Goal: Use online tool/utility

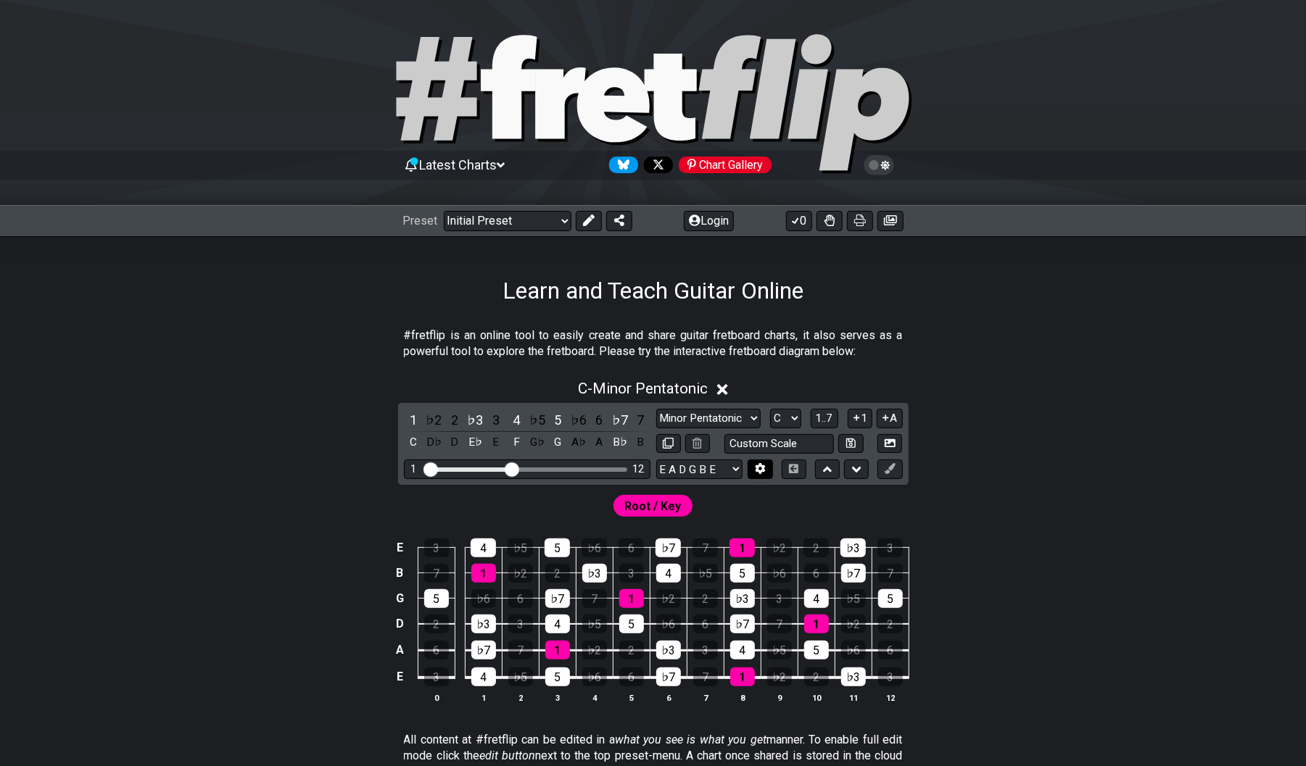
click at [766, 474] on icon at bounding box center [760, 468] width 11 height 11
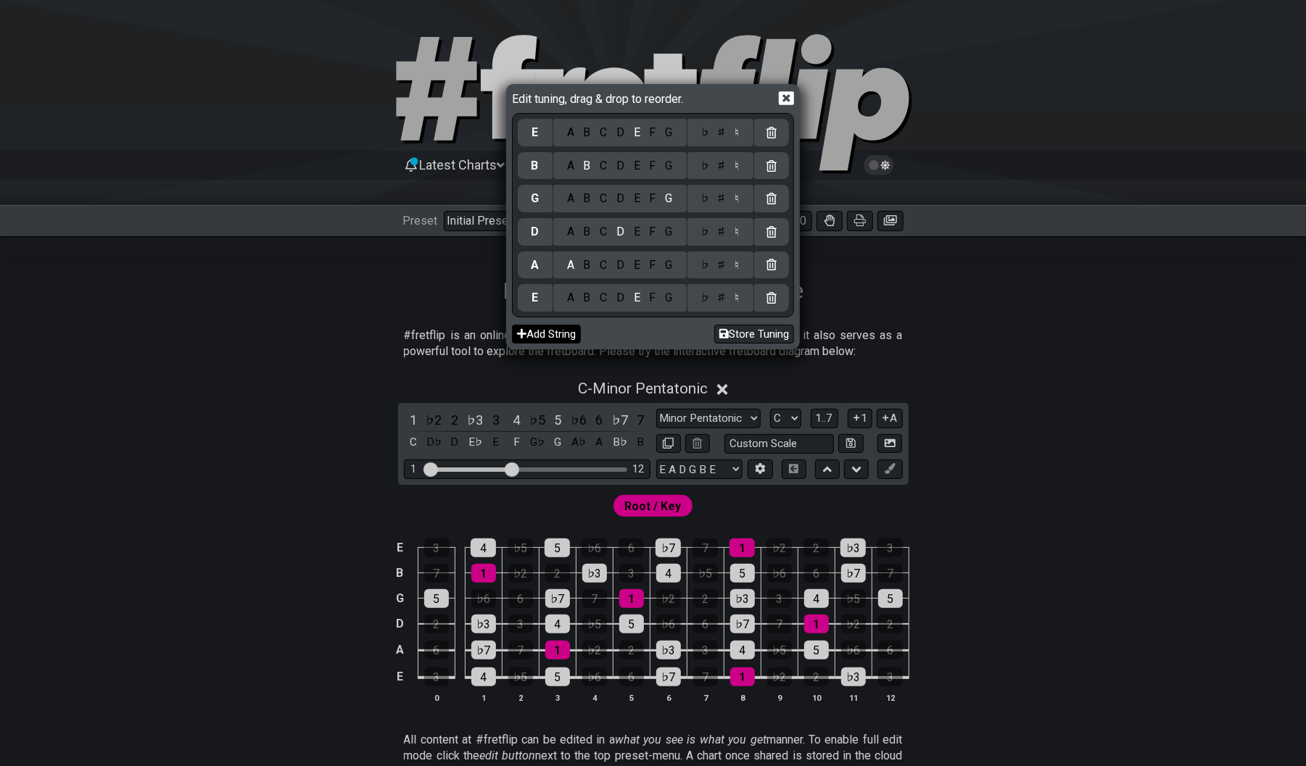
click at [551, 343] on button "Add String" at bounding box center [546, 335] width 69 height 20
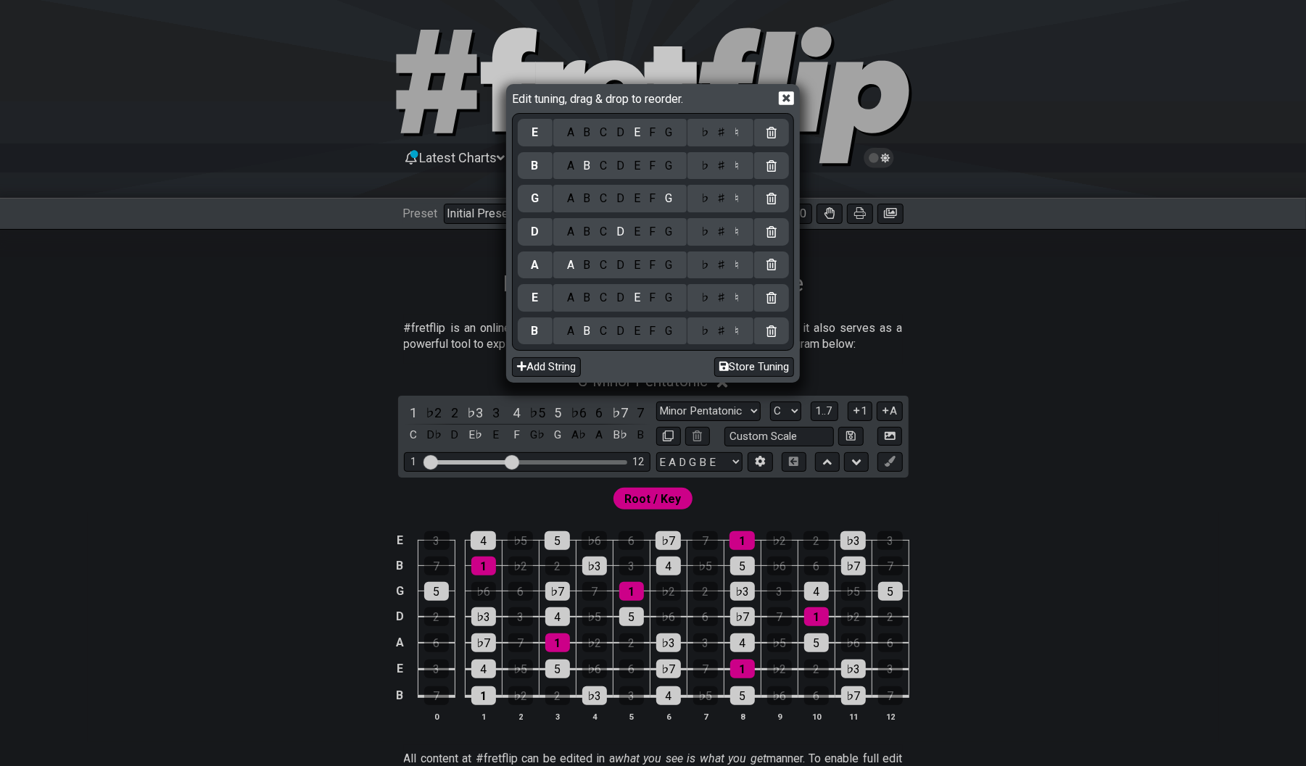
scroll to position [3, 0]
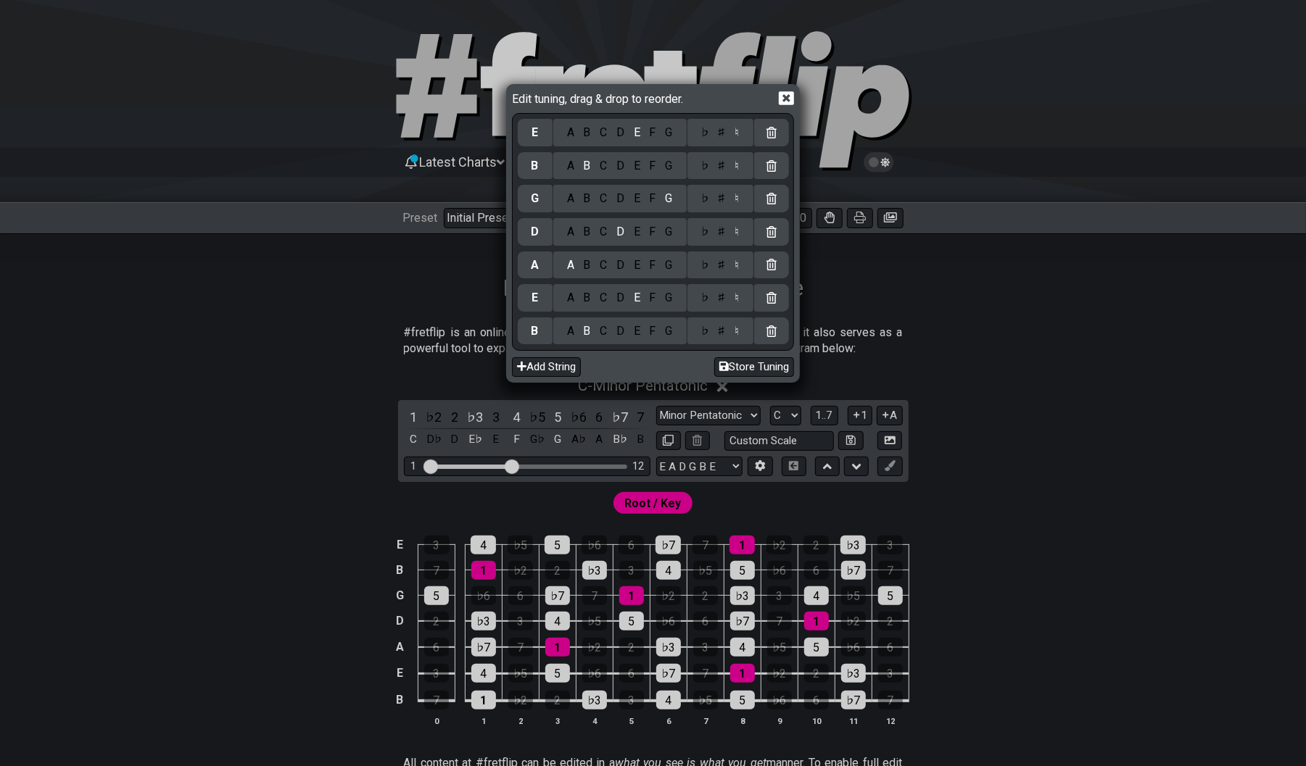
click at [1157, 545] on div "Edit tuning, drag & drop to reorder. E A B C D E F G ♭ ♯ ♮ B A B C D E F G ♭ ♯ …" at bounding box center [653, 383] width 1306 height 766
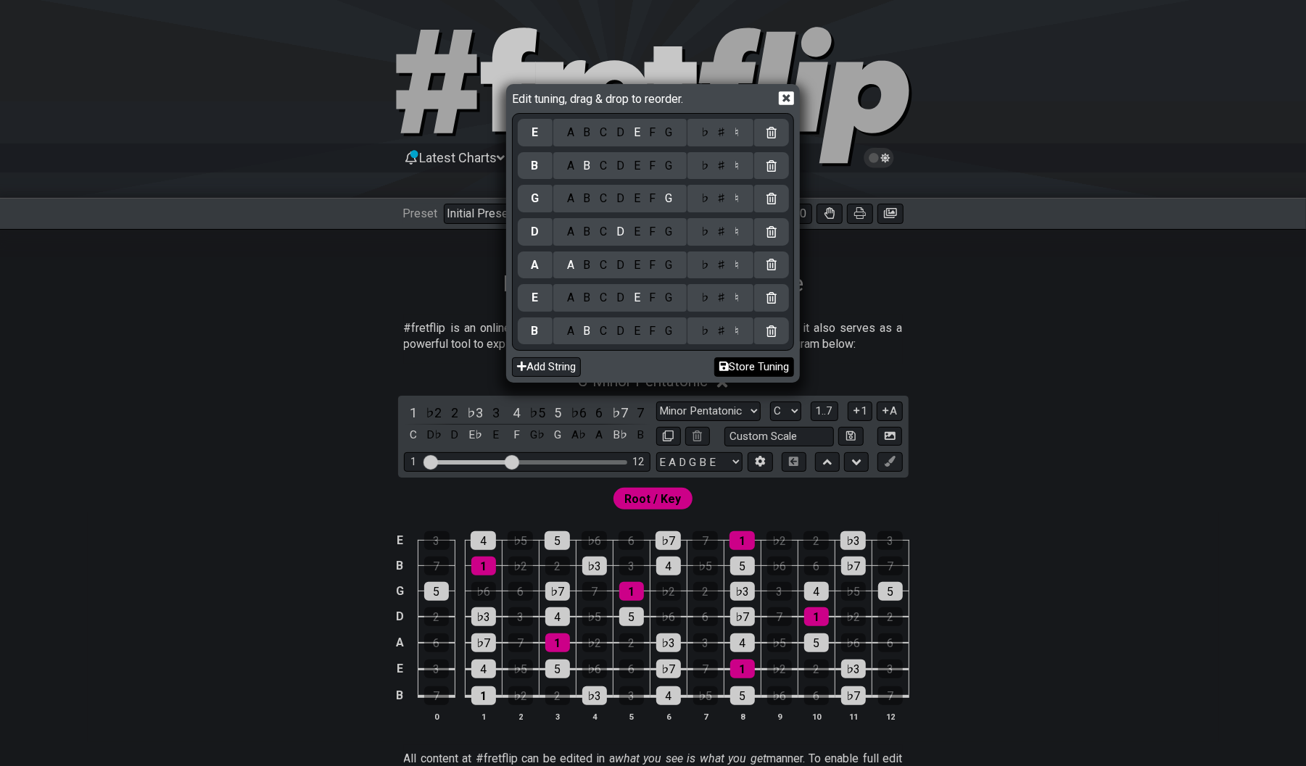
scroll to position [6, 1]
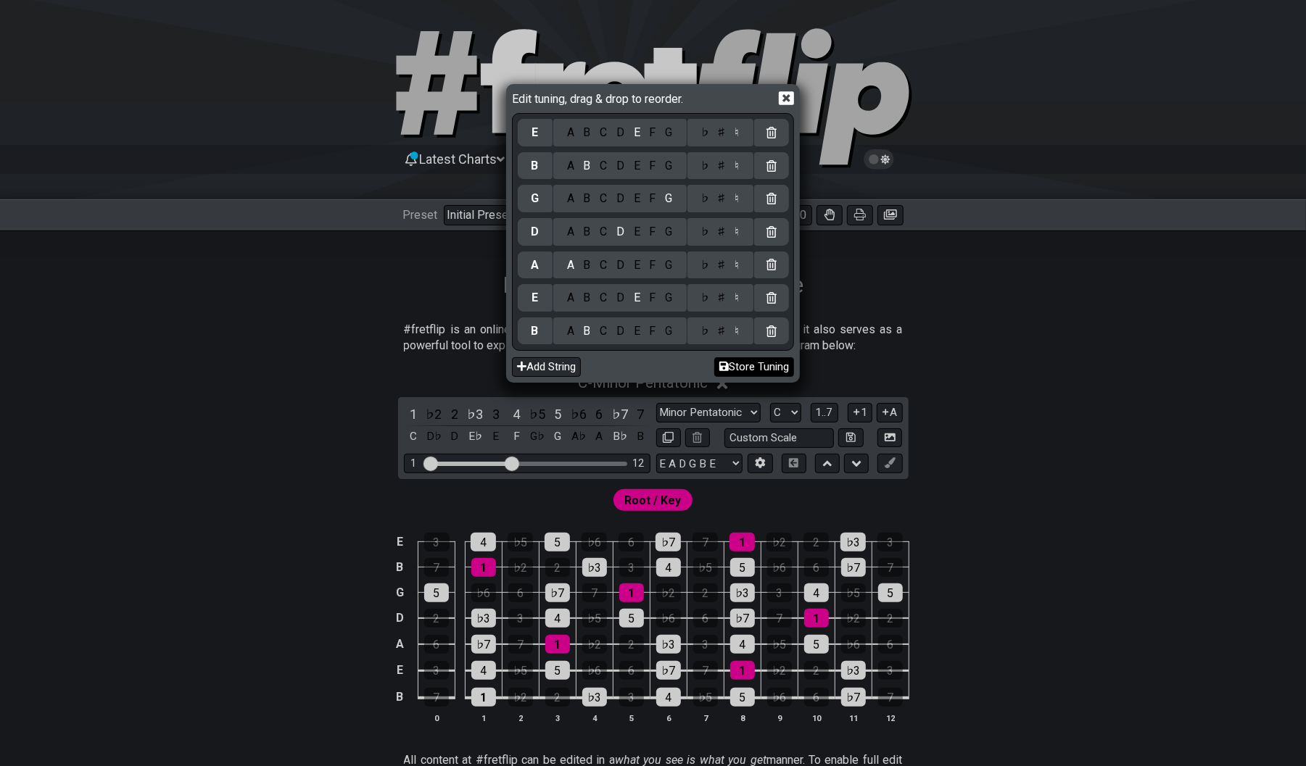
click at [736, 372] on button "Store Tuning" at bounding box center [754, 367] width 80 height 20
drag, startPoint x: 787, startPoint y: 102, endPoint x: 791, endPoint y: 119, distance: 17.1
click at [787, 102] on icon at bounding box center [786, 98] width 15 height 15
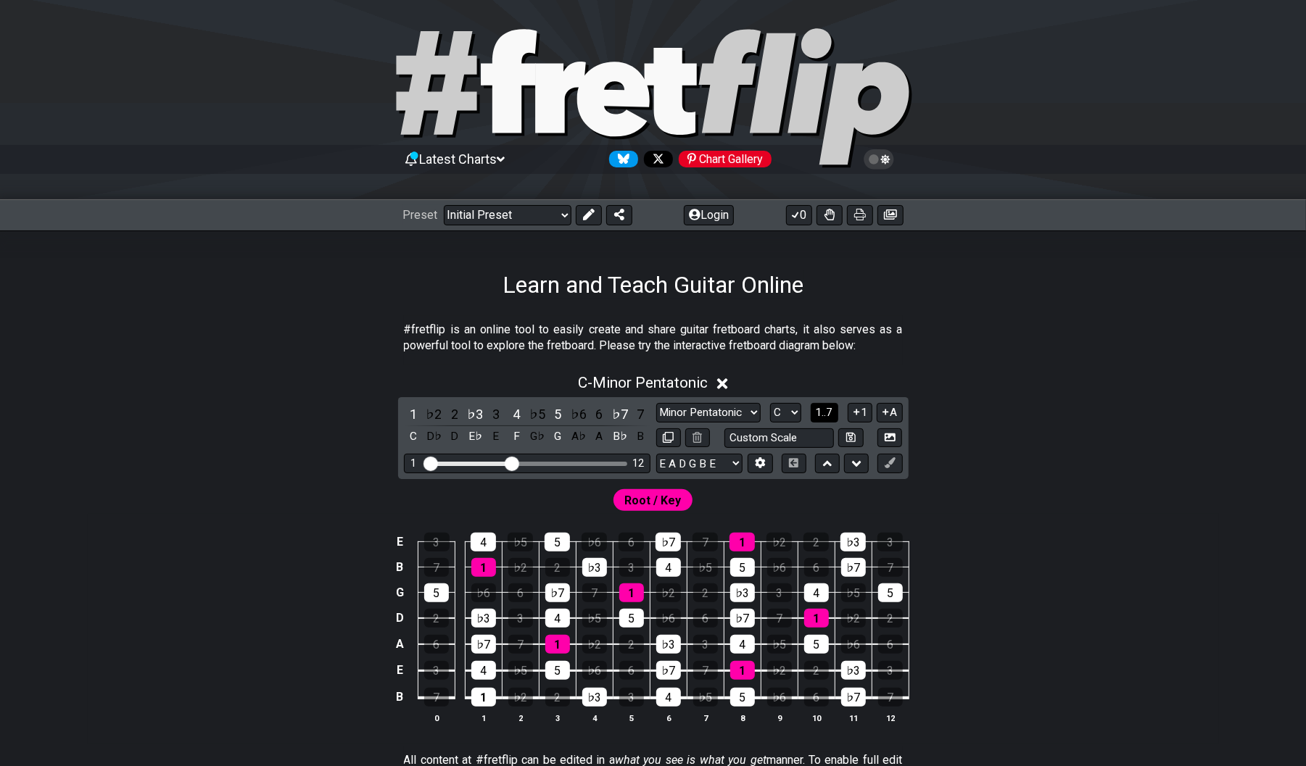
click at [816, 419] on span "1..7" at bounding box center [824, 412] width 17 height 13
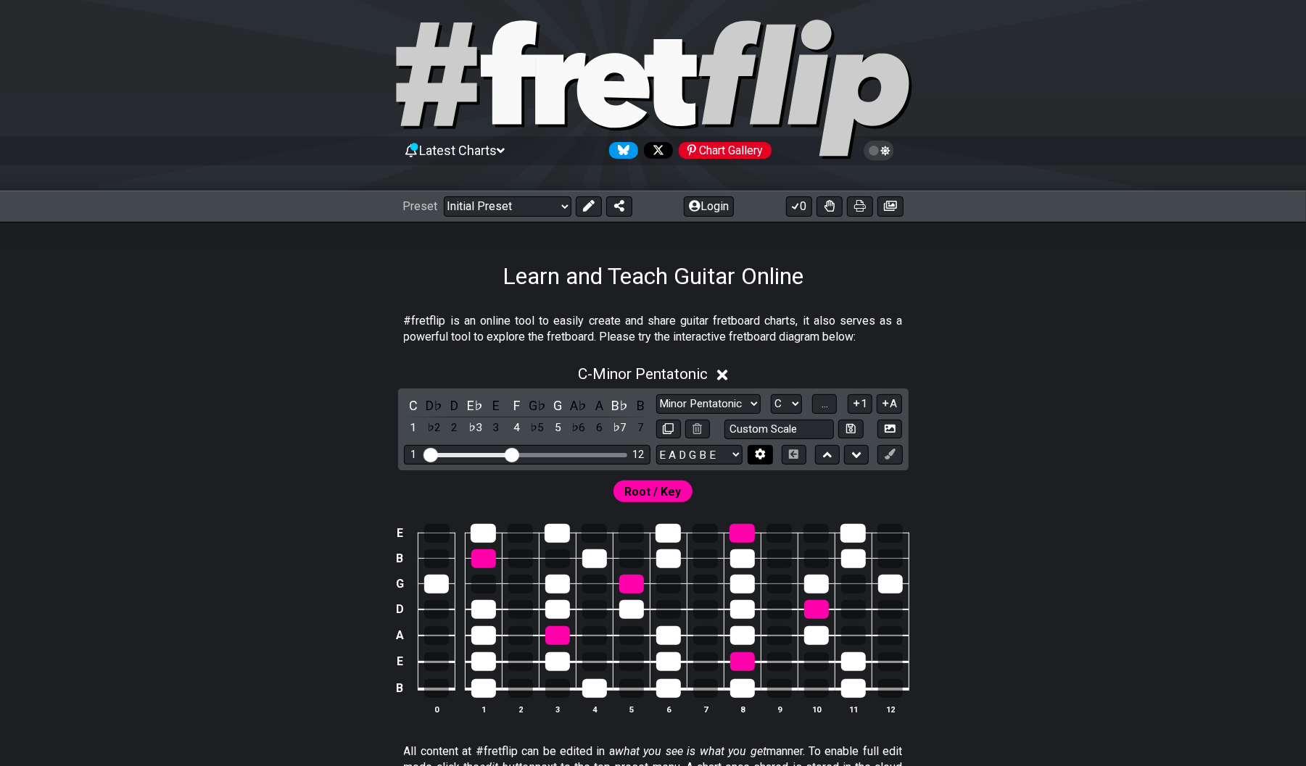
scroll to position [16, 1]
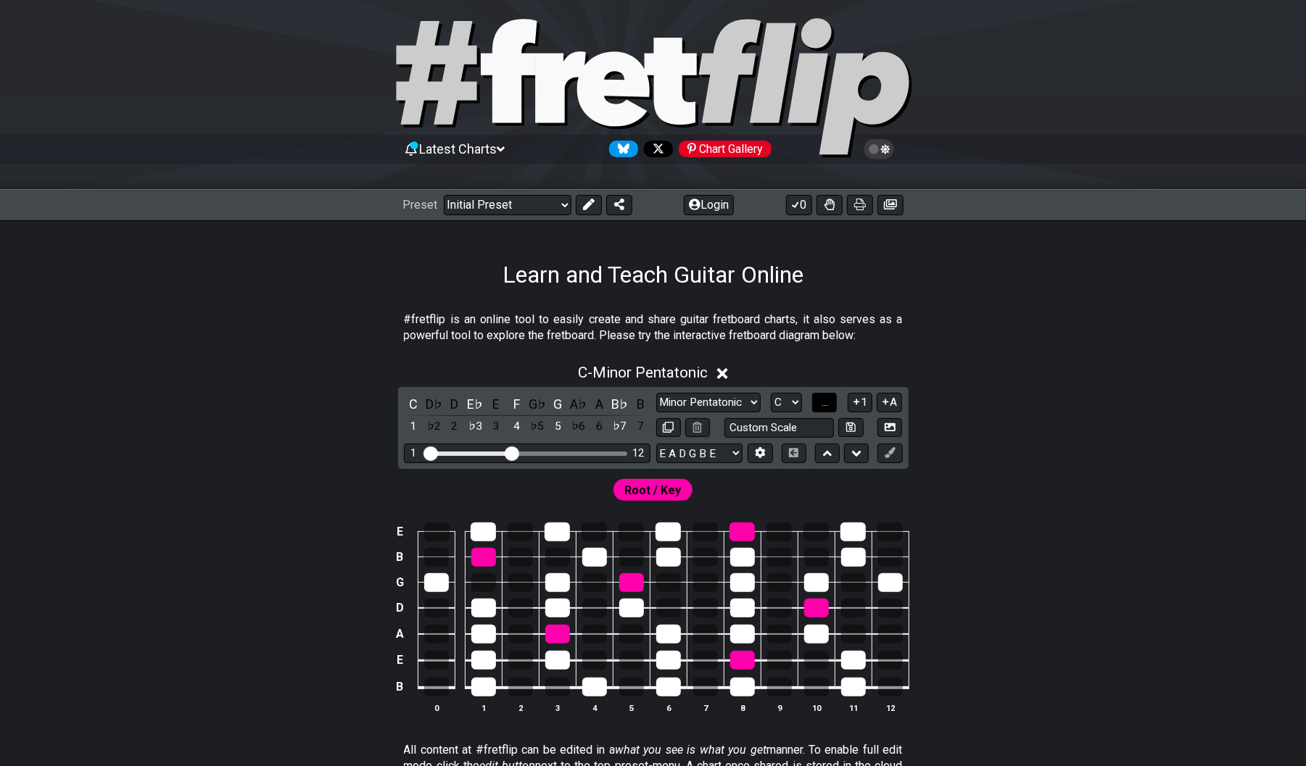
click at [826, 398] on button "..." at bounding box center [824, 403] width 25 height 20
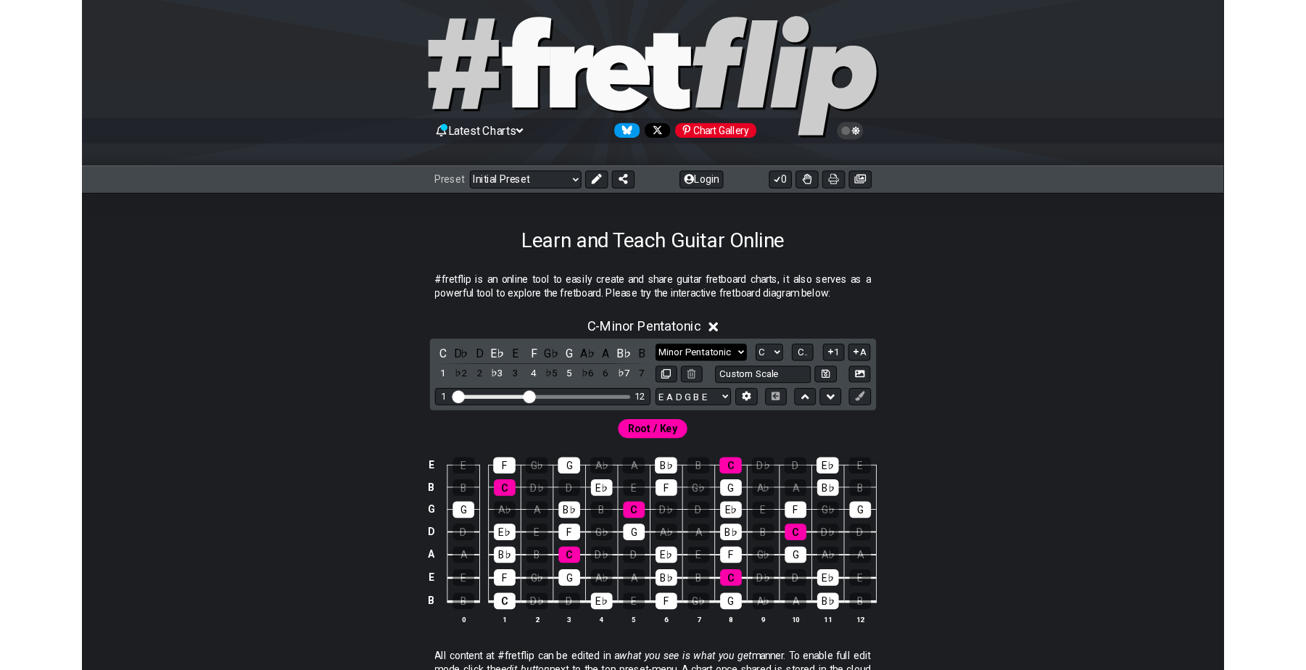
scroll to position [16, 0]
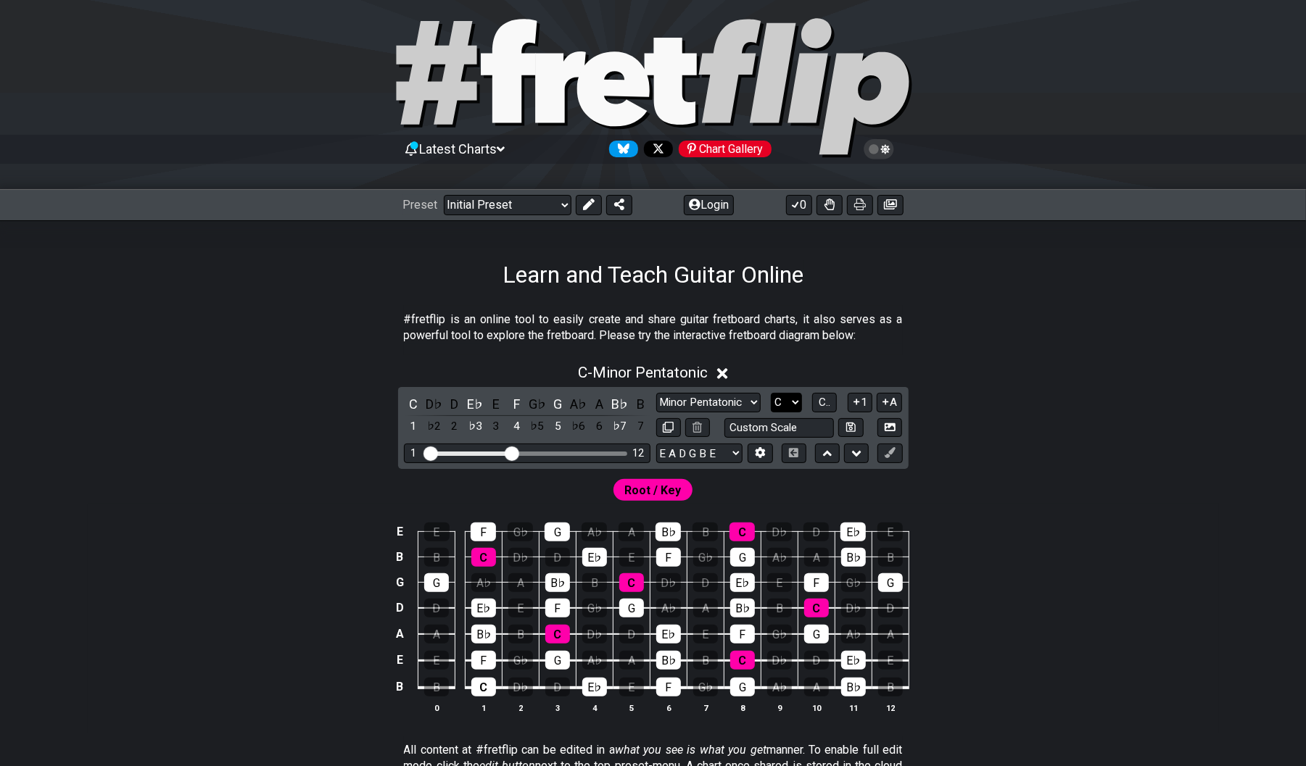
select select "A"
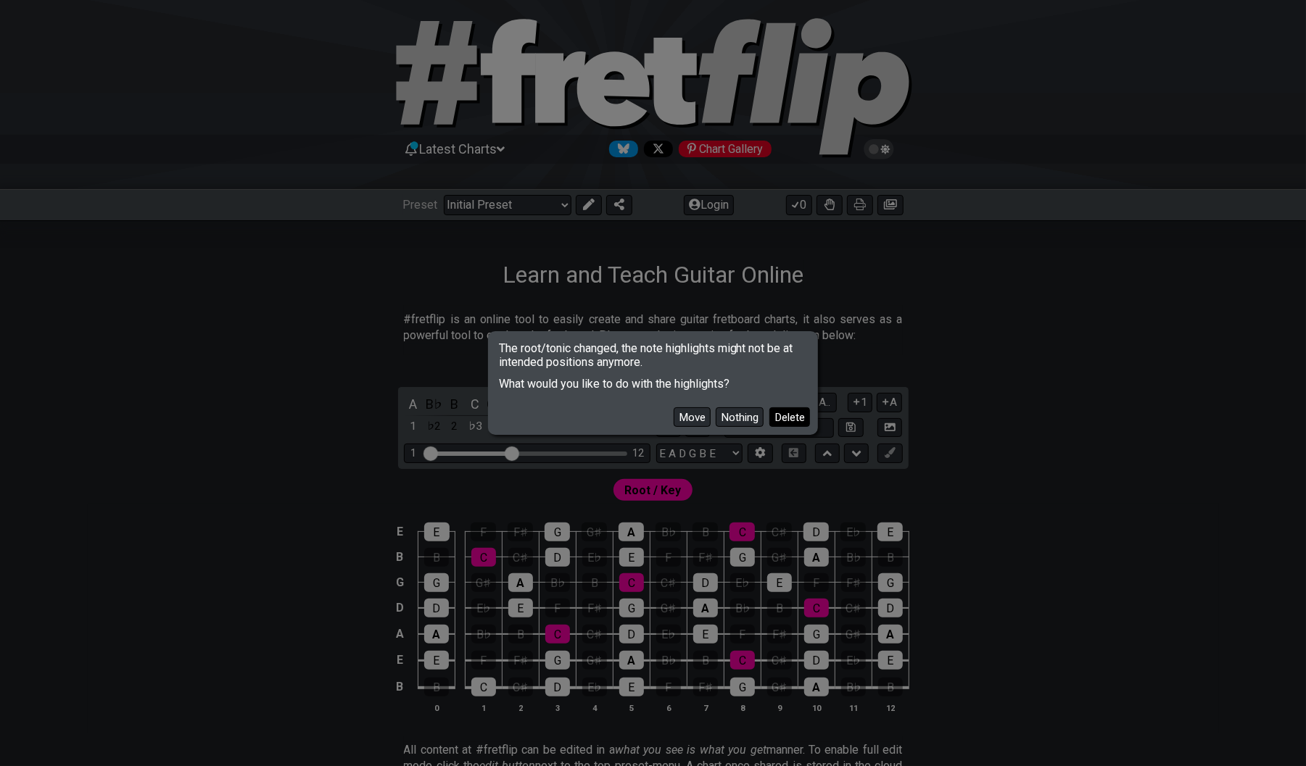
click at [792, 413] on button "Delete" at bounding box center [789, 417] width 41 height 20
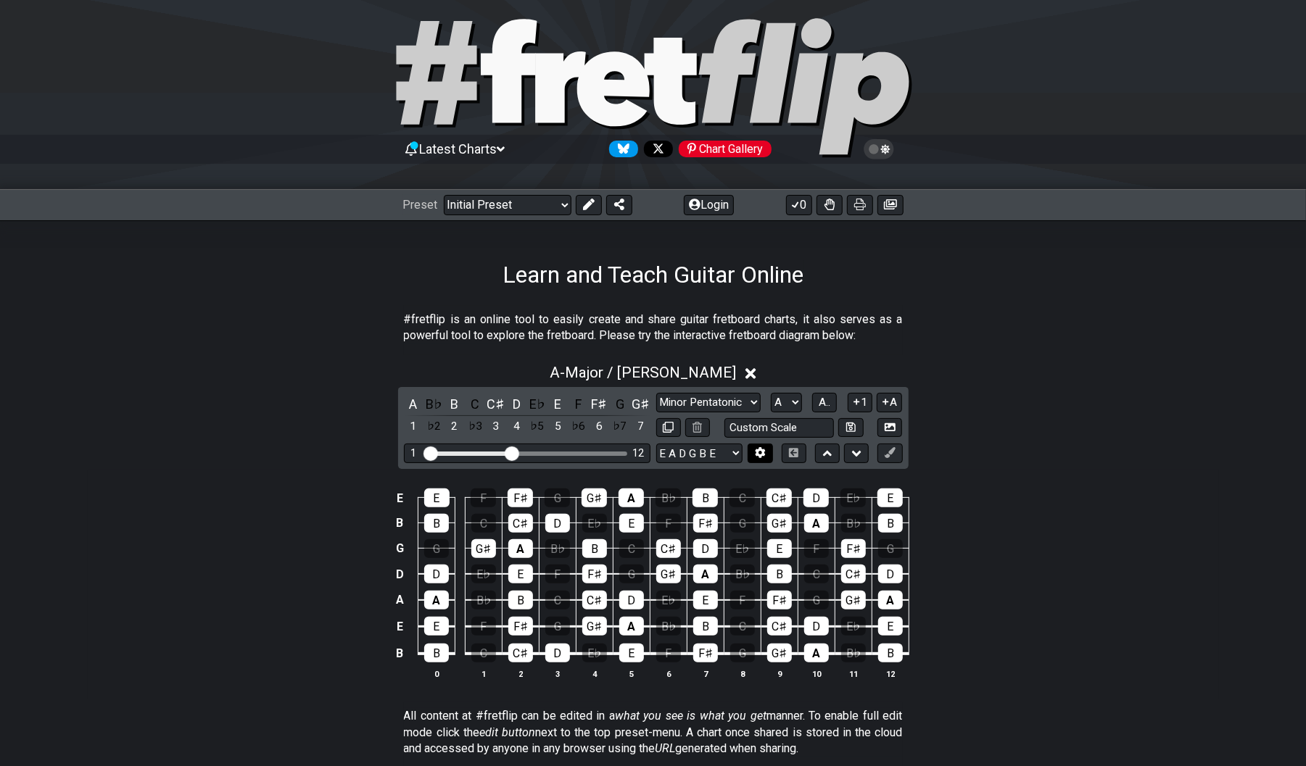
click at [763, 448] on icon at bounding box center [760, 453] width 10 height 11
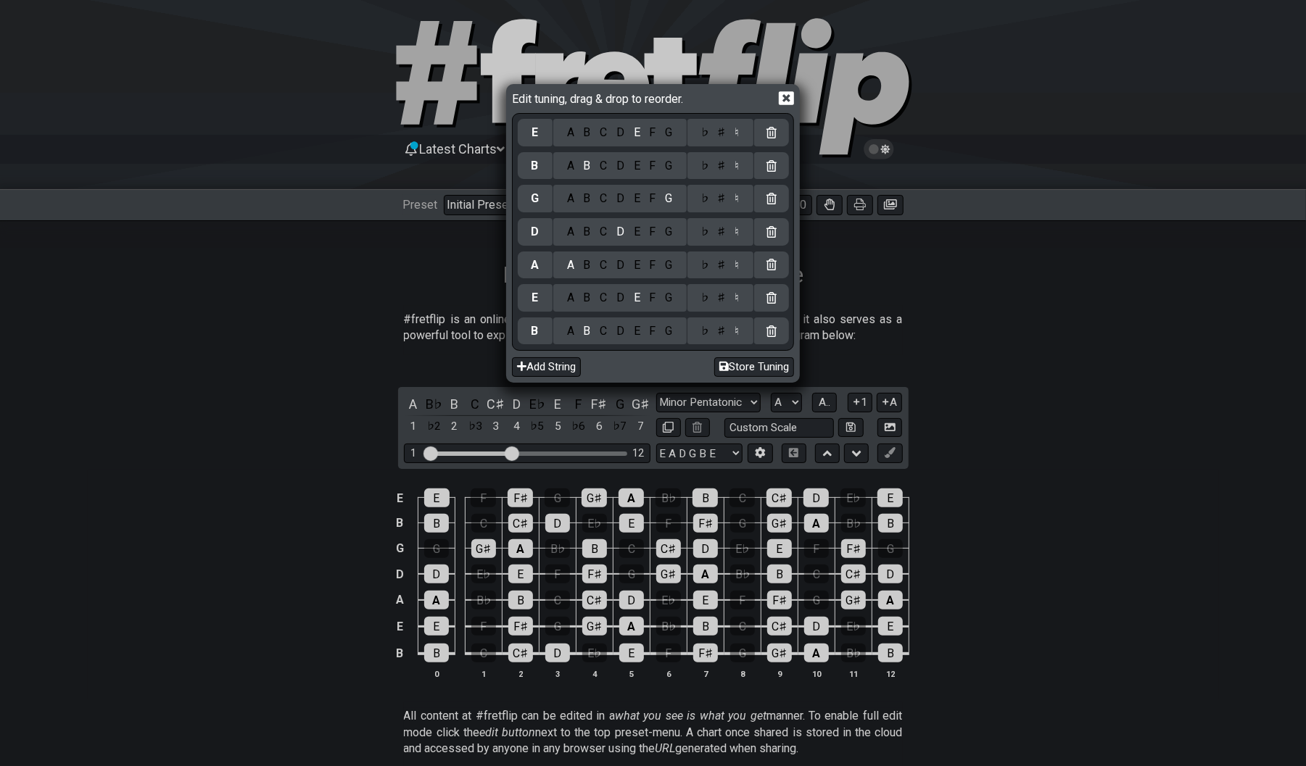
click at [572, 336] on div "A" at bounding box center [570, 331] width 17 height 16
click at [792, 101] on icon at bounding box center [786, 98] width 15 height 14
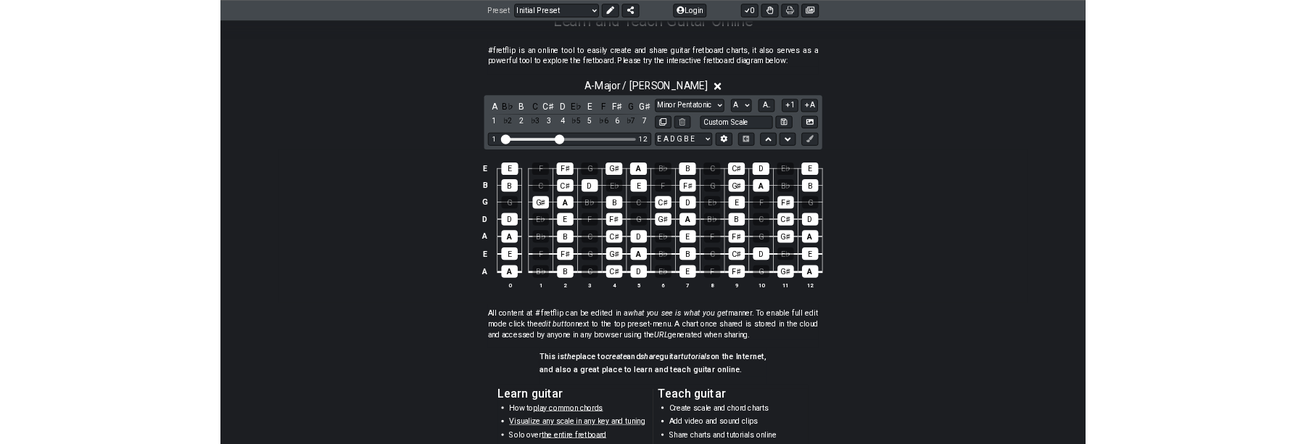
scroll to position [288, 0]
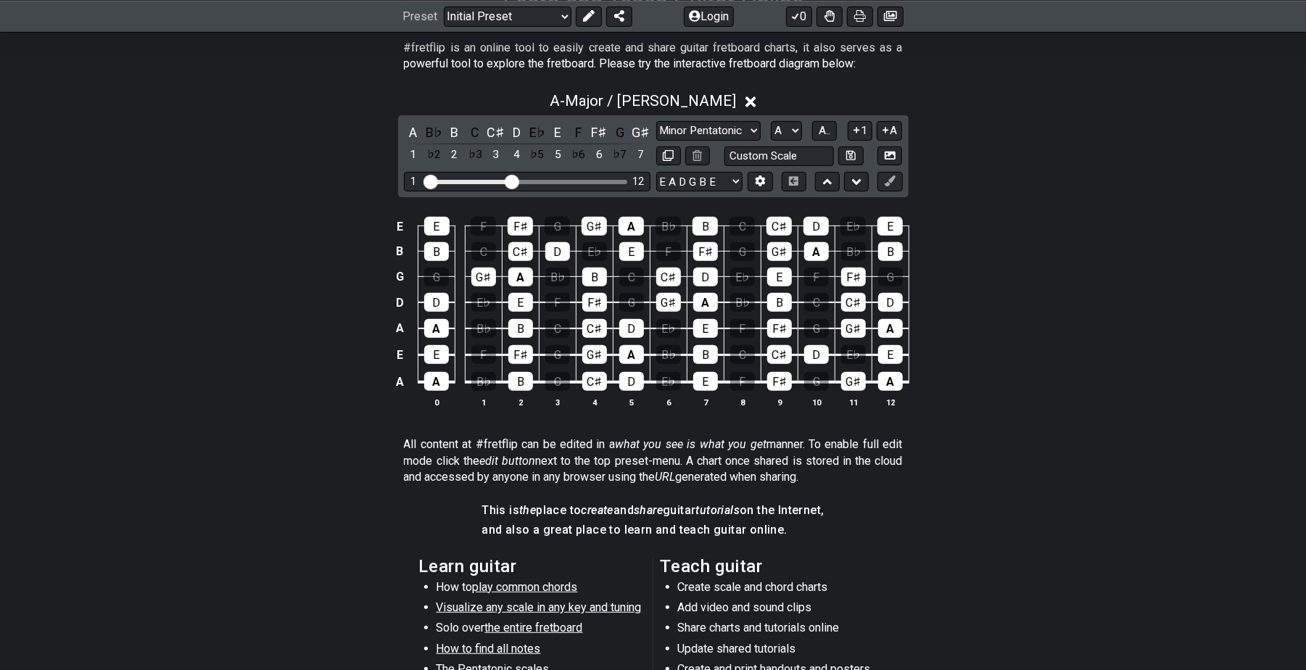
drag, startPoint x: 688, startPoint y: 666, endPoint x: 688, endPoint y: 475, distance: 190.7
click at [688, 475] on div "#fretflip is an online tool to easily create and share guitar fretboard charts,…" at bounding box center [653, 446] width 1131 height 858
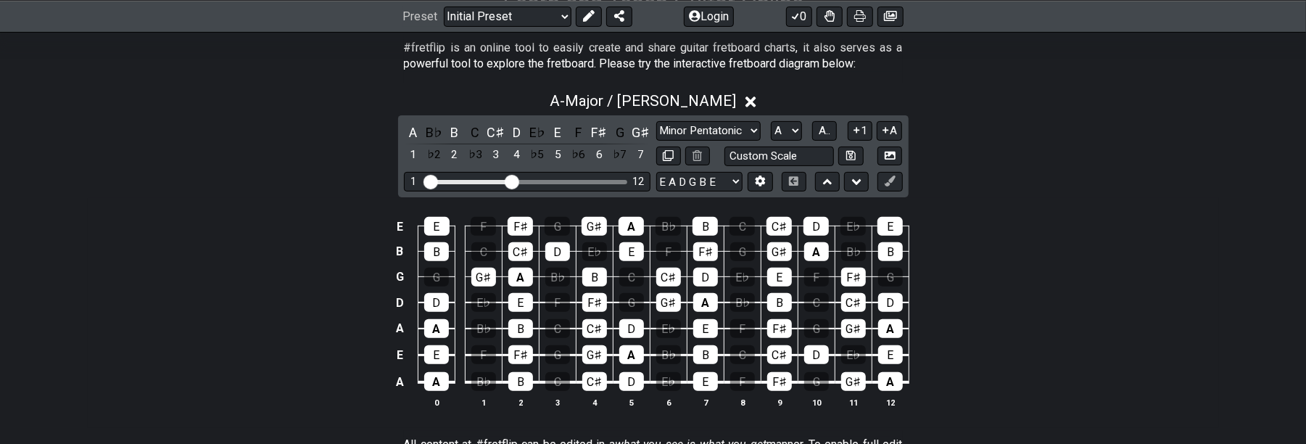
click at [645, 178] on div "1 12" at bounding box center [527, 182] width 246 height 20
click at [644, 178] on div "1 12" at bounding box center [527, 182] width 246 height 20
drag, startPoint x: 510, startPoint y: 181, endPoint x: 586, endPoint y: 185, distance: 76.2
click at [586, 181] on input "Visible fret range" at bounding box center [527, 181] width 206 height 0
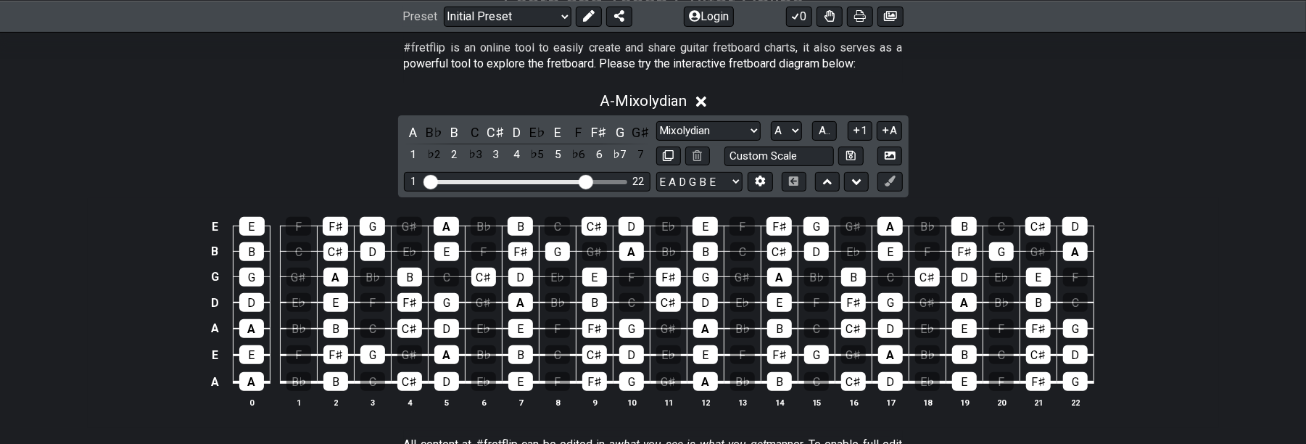
click at [737, 138] on div "Minor Pentatonic Click to edit Minor Pentatonic Major Pentatonic Minor Blues Ma…" at bounding box center [779, 143] width 246 height 45
select select "Minor / Aeolian"
